Goal: Check status: Check status

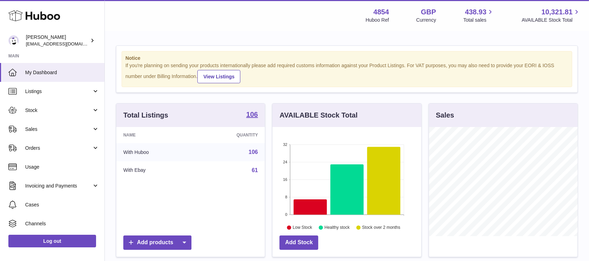
scroll to position [109, 148]
click at [46, 132] on link "Sales" at bounding box center [52, 128] width 104 height 19
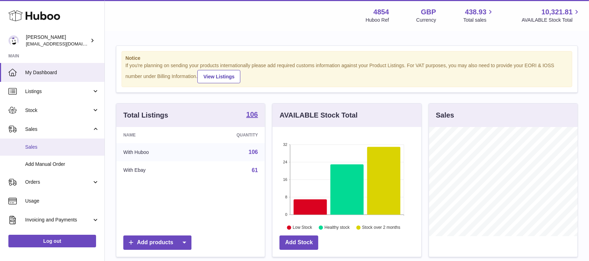
click at [46, 144] on span "Sales" at bounding box center [62, 147] width 74 height 7
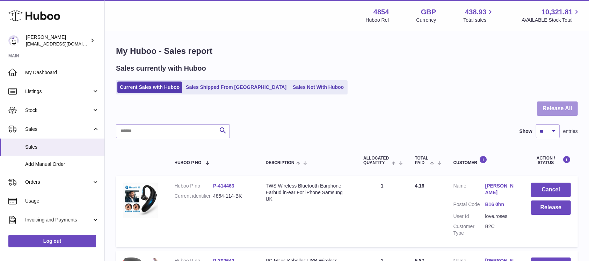
click at [566, 103] on button "Release All" at bounding box center [557, 108] width 41 height 14
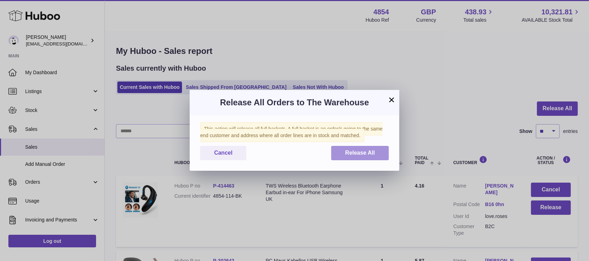
click at [370, 148] on button "Release All" at bounding box center [360, 153] width 58 height 14
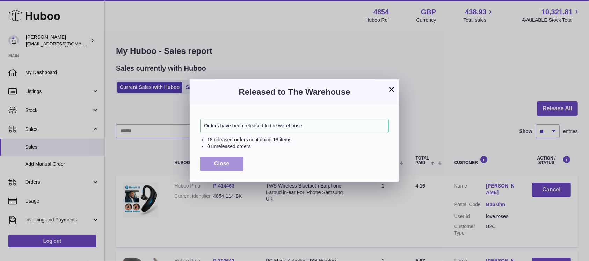
click at [224, 159] on button "Close" at bounding box center [221, 164] width 43 height 14
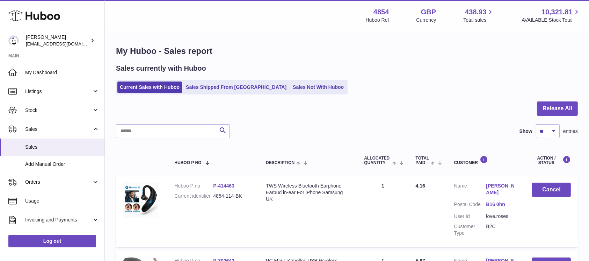
click at [536, 107] on div at bounding box center [347, 112] width 462 height 23
click at [555, 110] on button "Release All" at bounding box center [557, 108] width 41 height 14
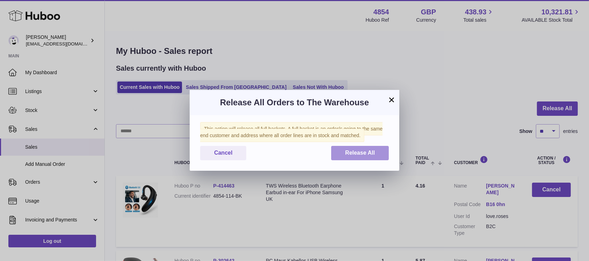
click at [351, 148] on button "Release All" at bounding box center [360, 153] width 58 height 14
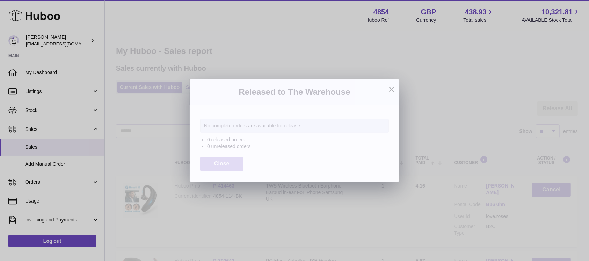
click at [215, 164] on span "Close" at bounding box center [221, 163] width 15 height 6
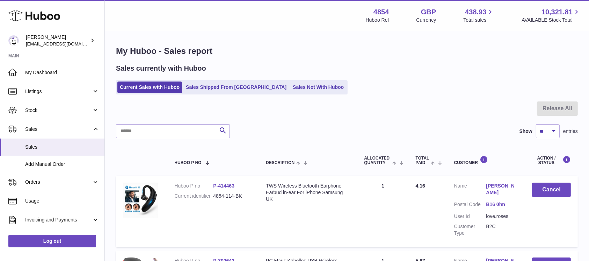
click at [293, 79] on div "Sales currently with Huboo Current Sales with Huboo Sales Shipped From Huboo Sa…" at bounding box center [347, 79] width 462 height 31
click at [290, 92] on link "Sales Not With Huboo" at bounding box center [318, 87] width 56 height 12
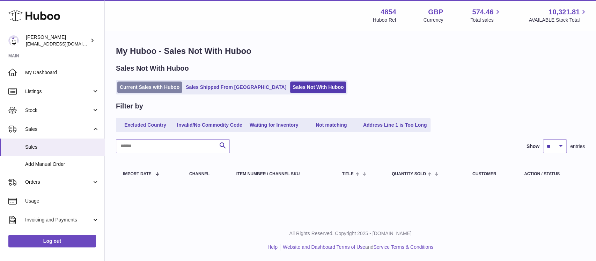
click at [167, 92] on link "Current Sales with Huboo" at bounding box center [149, 87] width 65 height 12
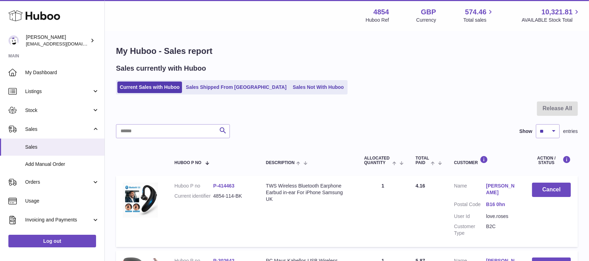
click at [290, 81] on li "Sales Not With Huboo" at bounding box center [318, 87] width 56 height 12
click at [290, 88] on link "Sales Not With Huboo" at bounding box center [318, 87] width 56 height 12
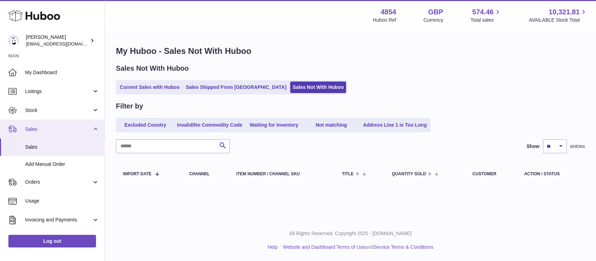
click at [81, 126] on span "Sales" at bounding box center [58, 129] width 67 height 7
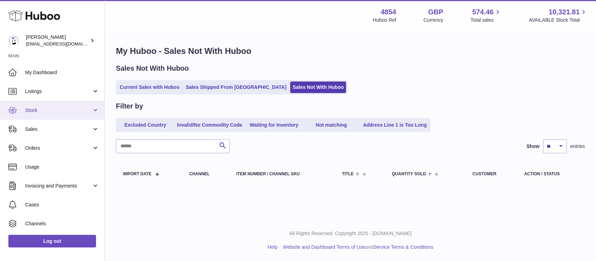
click at [65, 109] on span "Stock" at bounding box center [58, 110] width 67 height 7
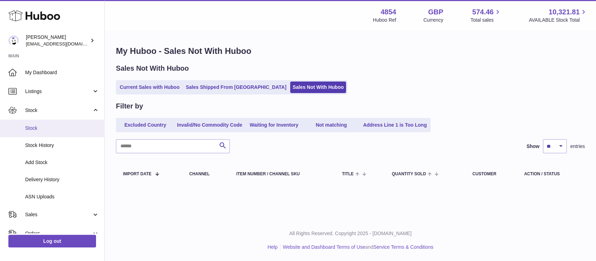
click at [64, 124] on link "Stock" at bounding box center [52, 127] width 104 height 17
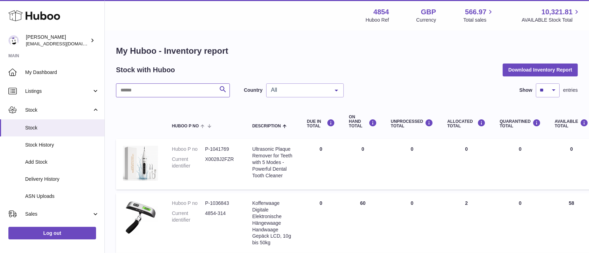
click at [172, 90] on input "text" at bounding box center [173, 91] width 114 height 14
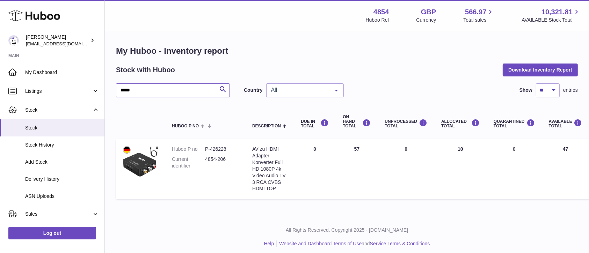
type input "*****"
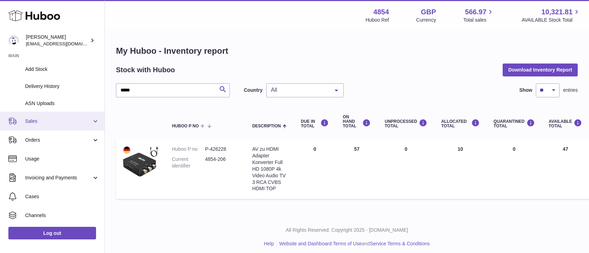
click at [70, 125] on link "Sales" at bounding box center [52, 121] width 104 height 19
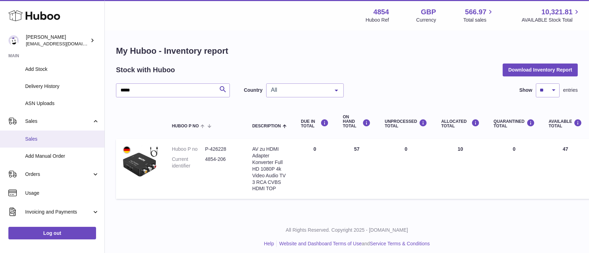
click at [69, 138] on span "Sales" at bounding box center [62, 139] width 74 height 7
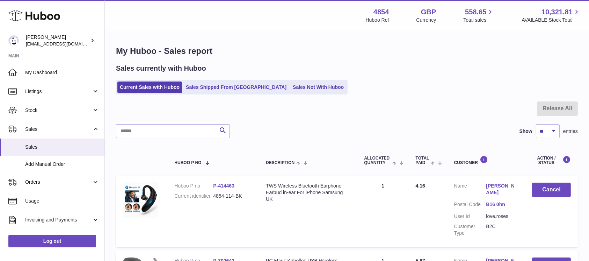
drag, startPoint x: 77, startPoint y: 148, endPoint x: 83, endPoint y: 14, distance: 135.0
click at [77, 149] on span "Sales" at bounding box center [62, 147] width 74 height 7
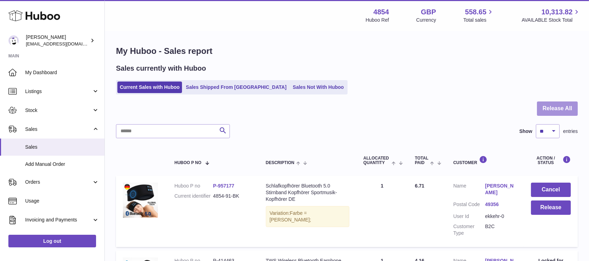
click at [549, 106] on button "Release All" at bounding box center [557, 108] width 41 height 14
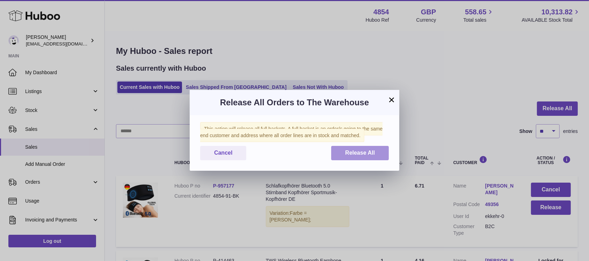
click at [360, 148] on button "Release All" at bounding box center [360, 153] width 58 height 14
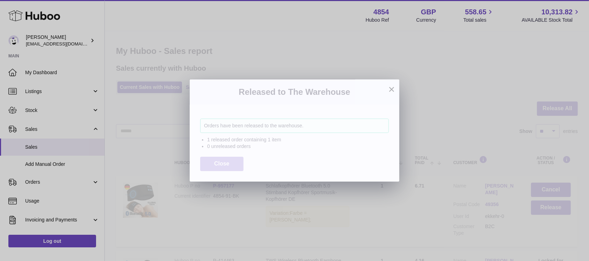
drag, startPoint x: 219, startPoint y: 164, endPoint x: 234, endPoint y: 146, distance: 22.3
click at [219, 164] on span "Close" at bounding box center [221, 163] width 15 height 6
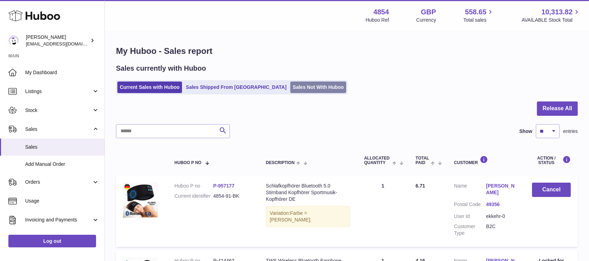
click at [290, 84] on link "Sales Not With Huboo" at bounding box center [318, 87] width 56 height 12
